Goal: Information Seeking & Learning: Learn about a topic

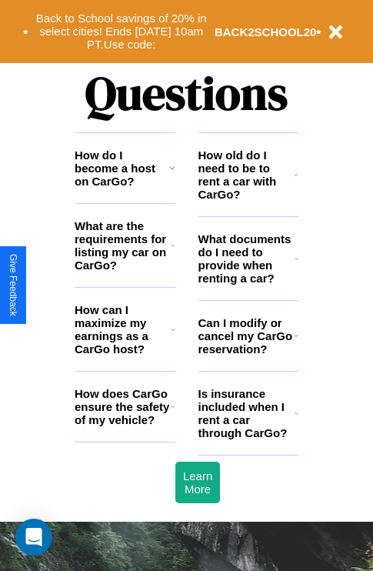
scroll to position [1863, 0]
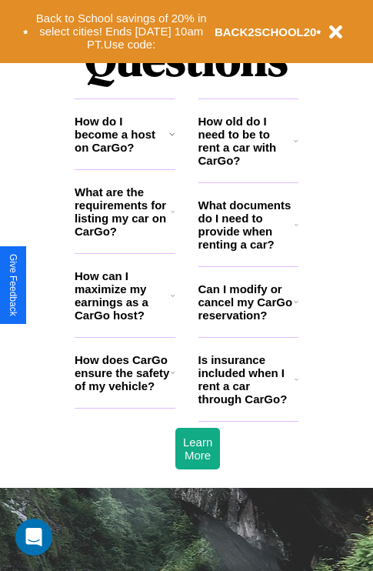
click at [125, 320] on h3 "How can I maximize my earnings as a CarGo host?" at bounding box center [123, 295] width 96 height 52
click at [295, 308] on icon at bounding box center [296, 301] width 5 height 12
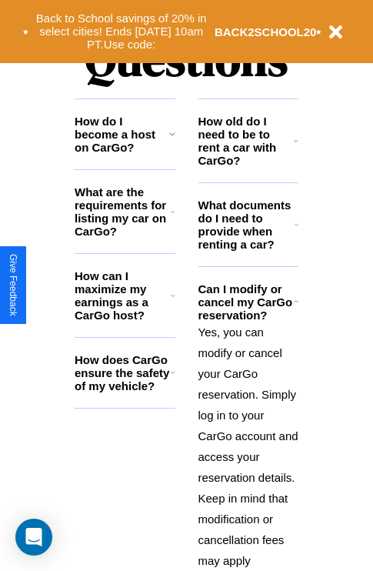
click at [125, 236] on h3 "What are the requirements for listing my car on CarGo?" at bounding box center [123, 211] width 96 height 52
click at [125, 392] on h3 "How does CarGo ensure the safety of my vehicle?" at bounding box center [123, 372] width 96 height 39
